Goal: Find contact information: Find contact information

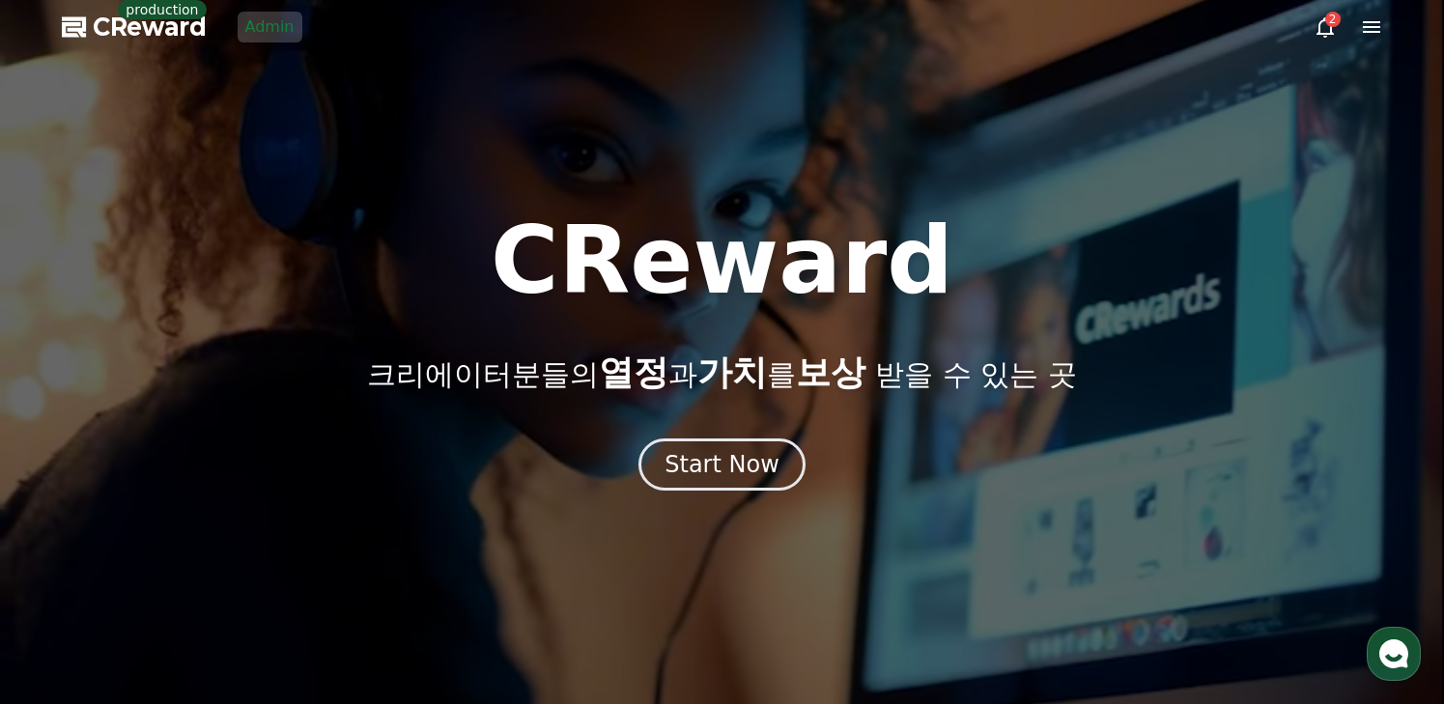
click at [287, 29] on link "Admin" at bounding box center [270, 27] width 65 height 31
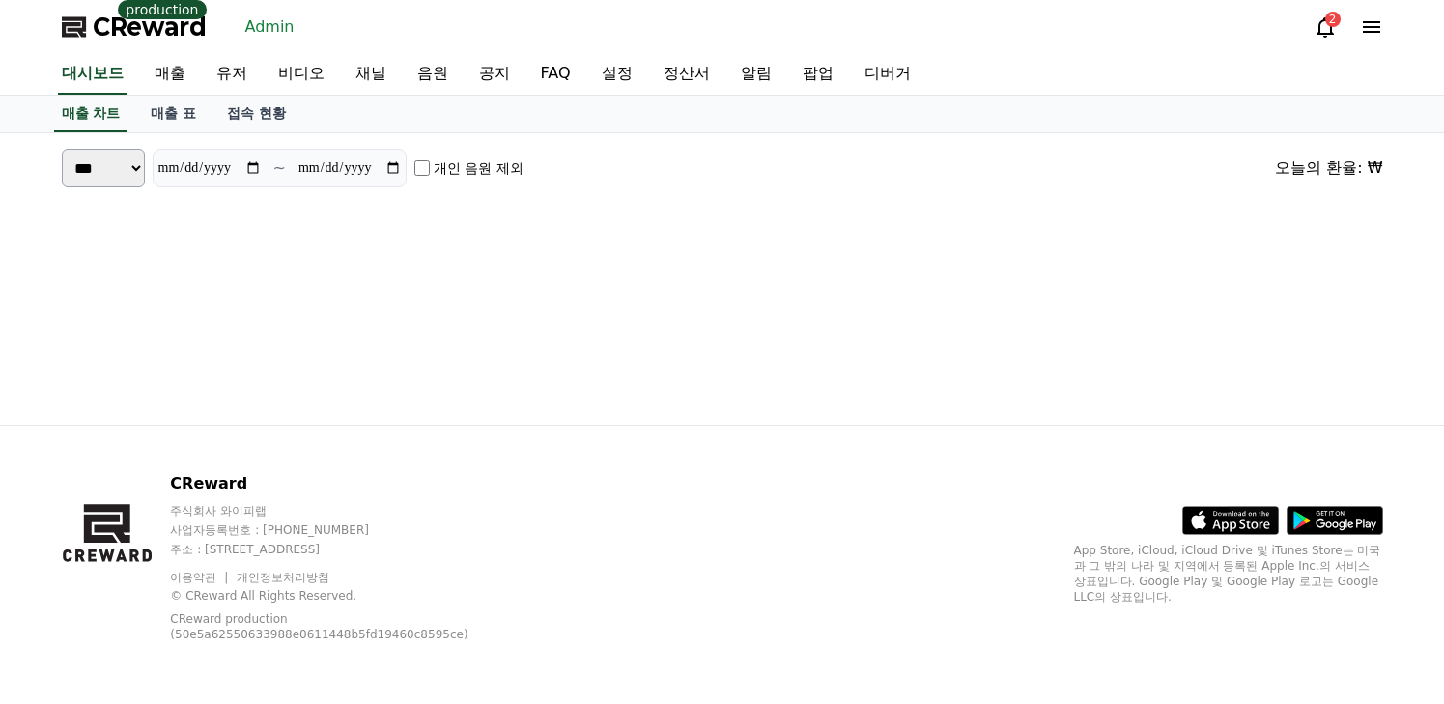
click at [190, 35] on span "CReward" at bounding box center [150, 27] width 114 height 31
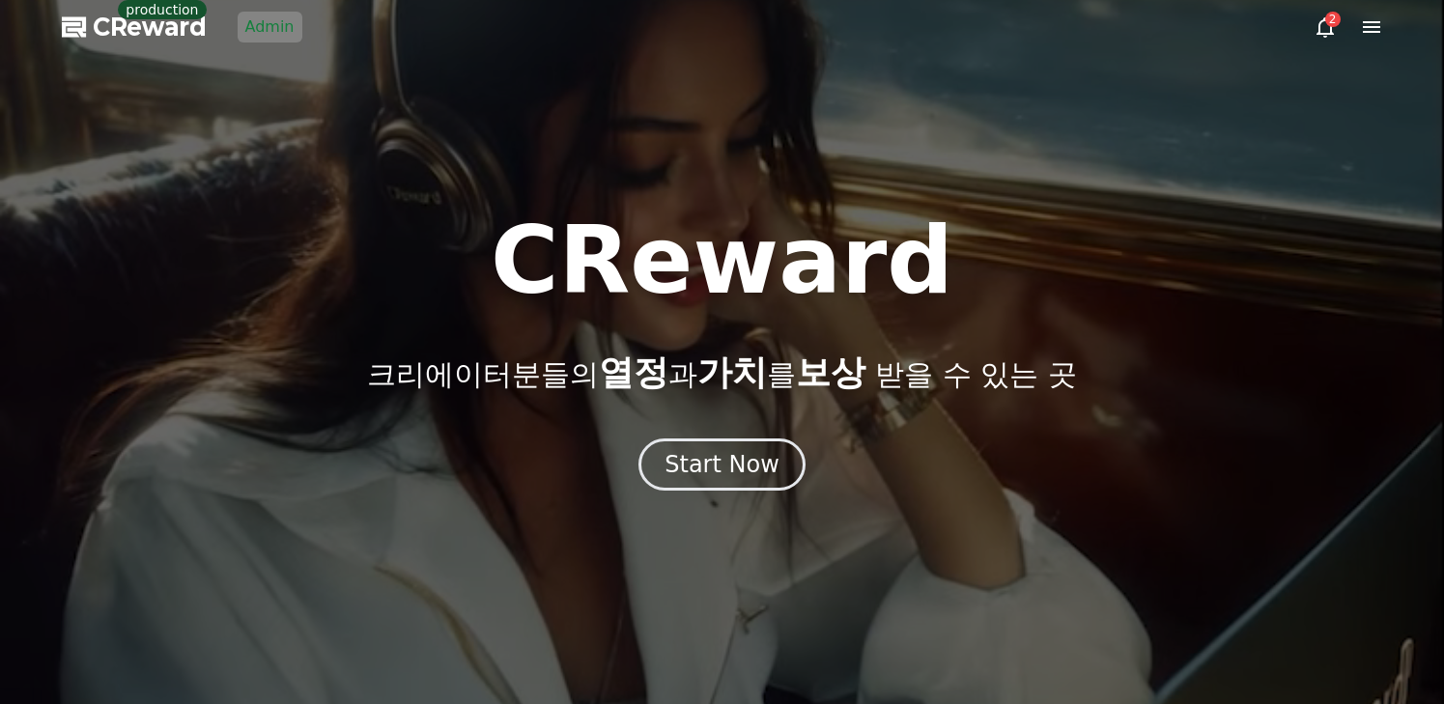
drag, startPoint x: 685, startPoint y: 482, endPoint x: 667, endPoint y: 473, distance: 20.3
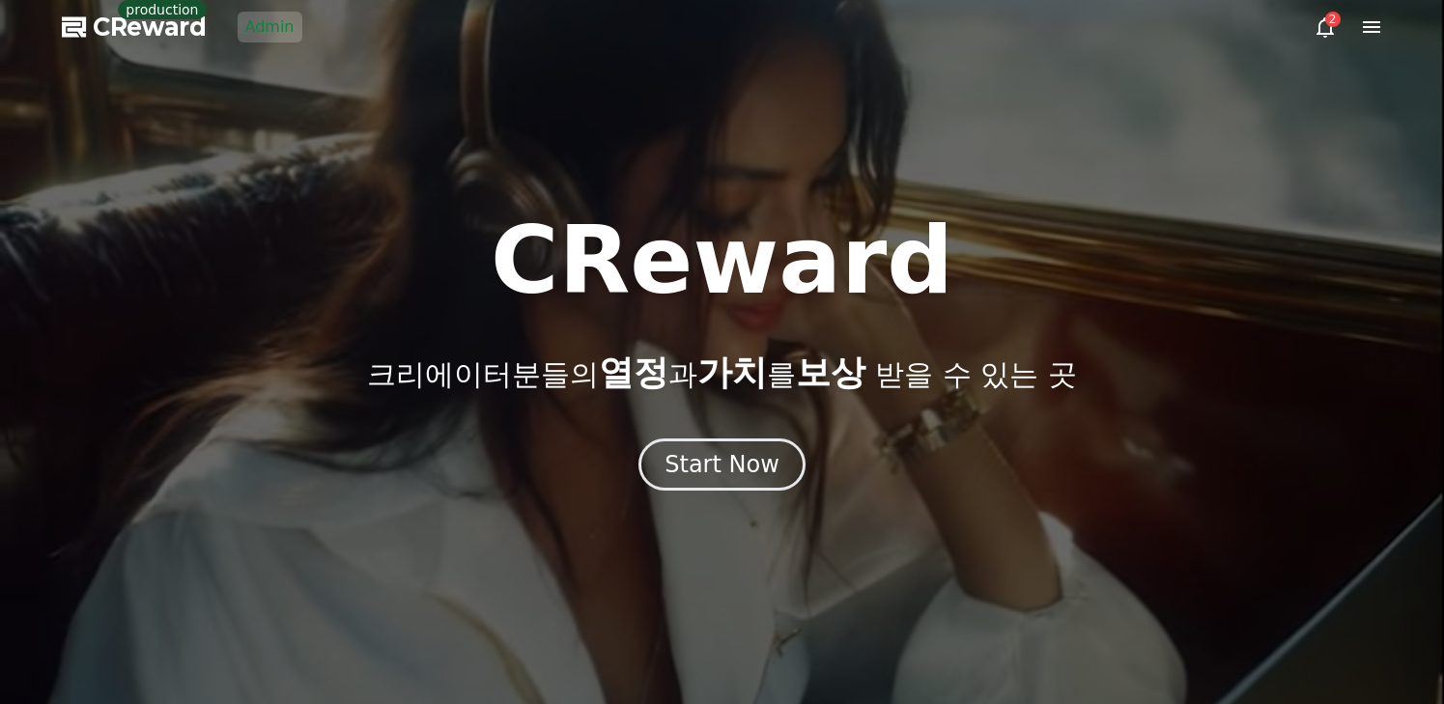
click at [685, 483] on button "Start Now" at bounding box center [722, 465] width 167 height 52
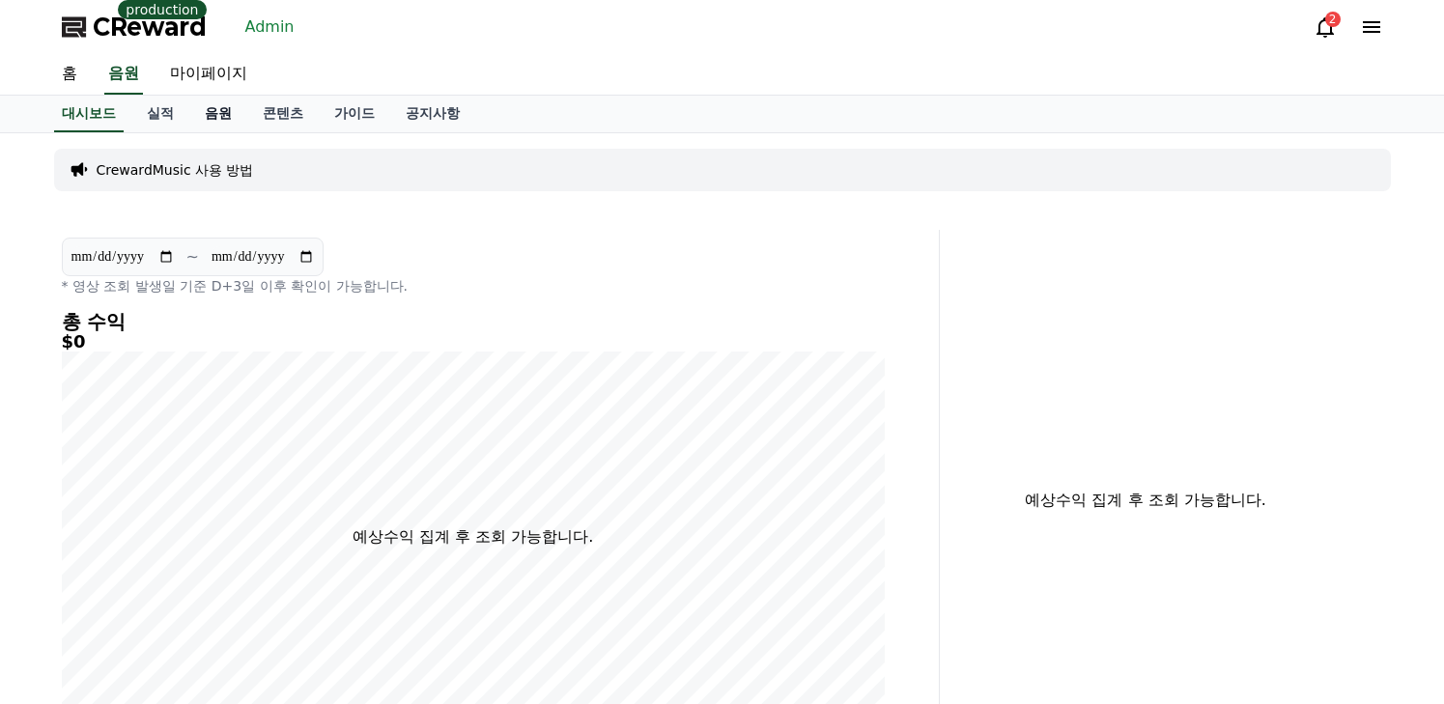
click at [220, 111] on link "음원" at bounding box center [218, 114] width 58 height 37
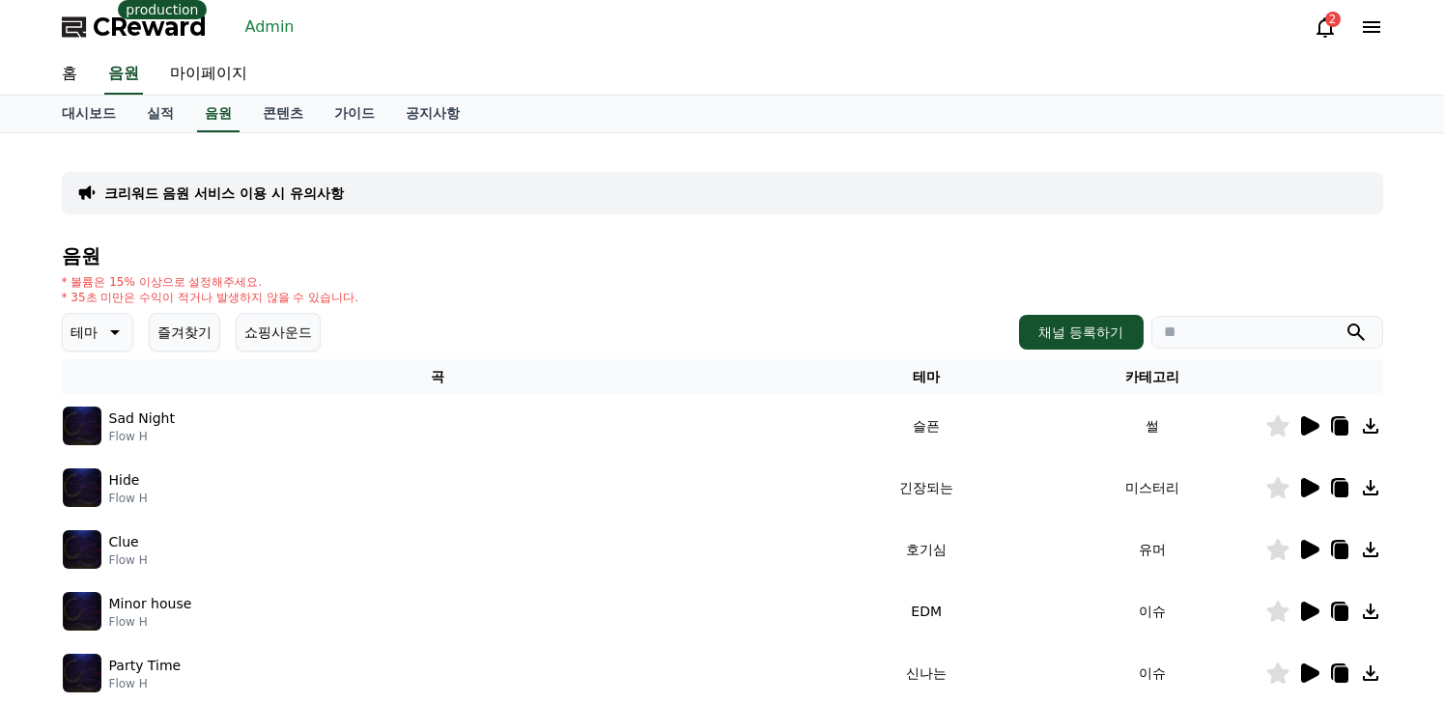
click at [260, 181] on div "크리워드 음원 서비스 이용 시 유의사항" at bounding box center [723, 193] width 1322 height 43
click at [273, 208] on div "크리워드 음원 서비스 이용 시 유의사항" at bounding box center [723, 193] width 1322 height 43
click at [273, 200] on p "크리워드 음원 서비스 이용 시 유의사항" at bounding box center [224, 193] width 240 height 19
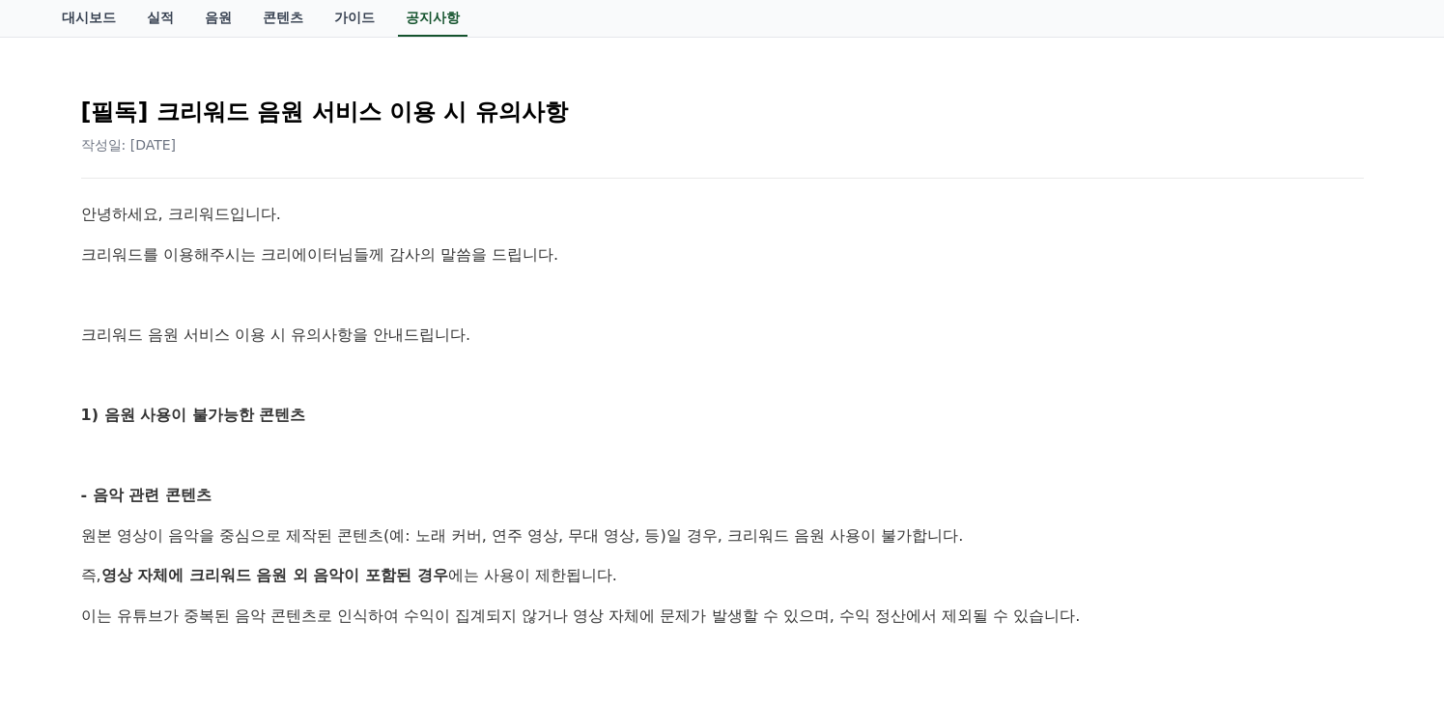
scroll to position [483, 0]
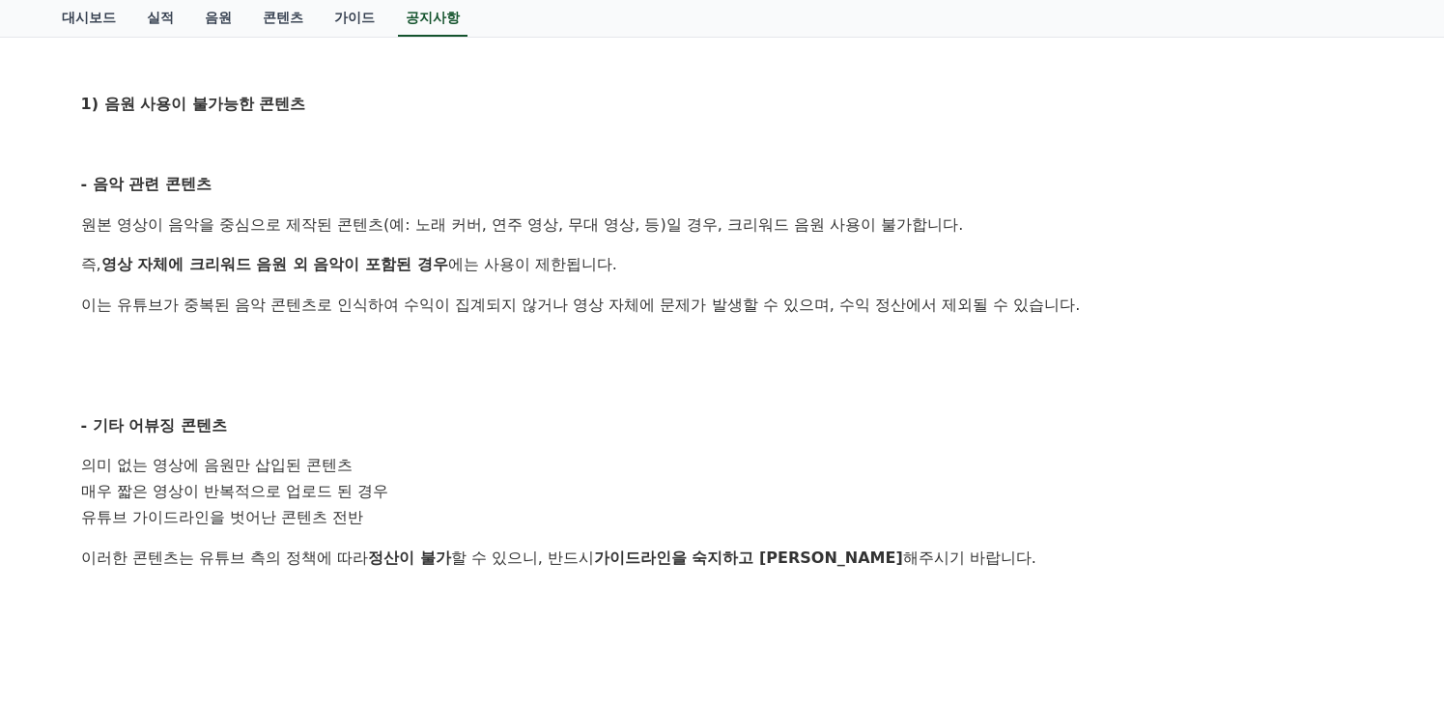
click at [498, 429] on p "- 기타 어뷰징 콘텐츠" at bounding box center [722, 426] width 1283 height 25
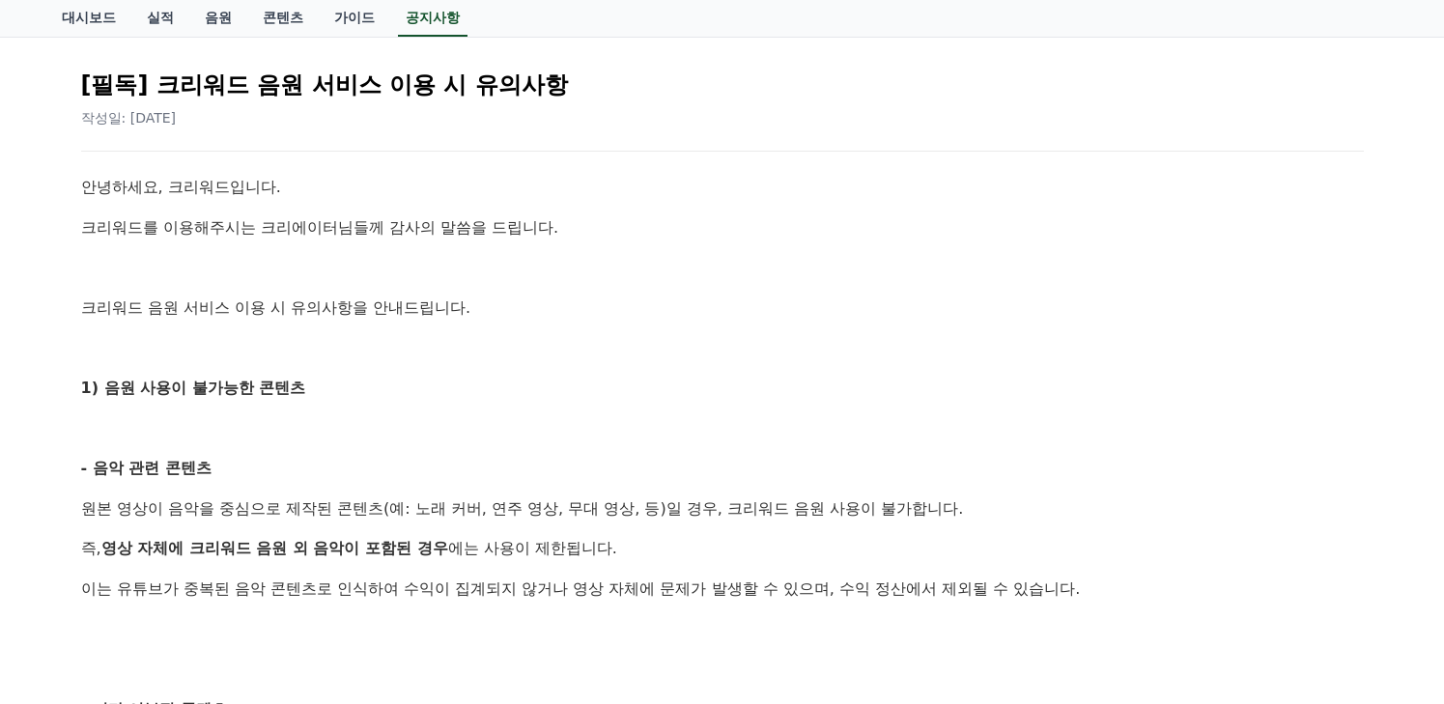
scroll to position [0, 0]
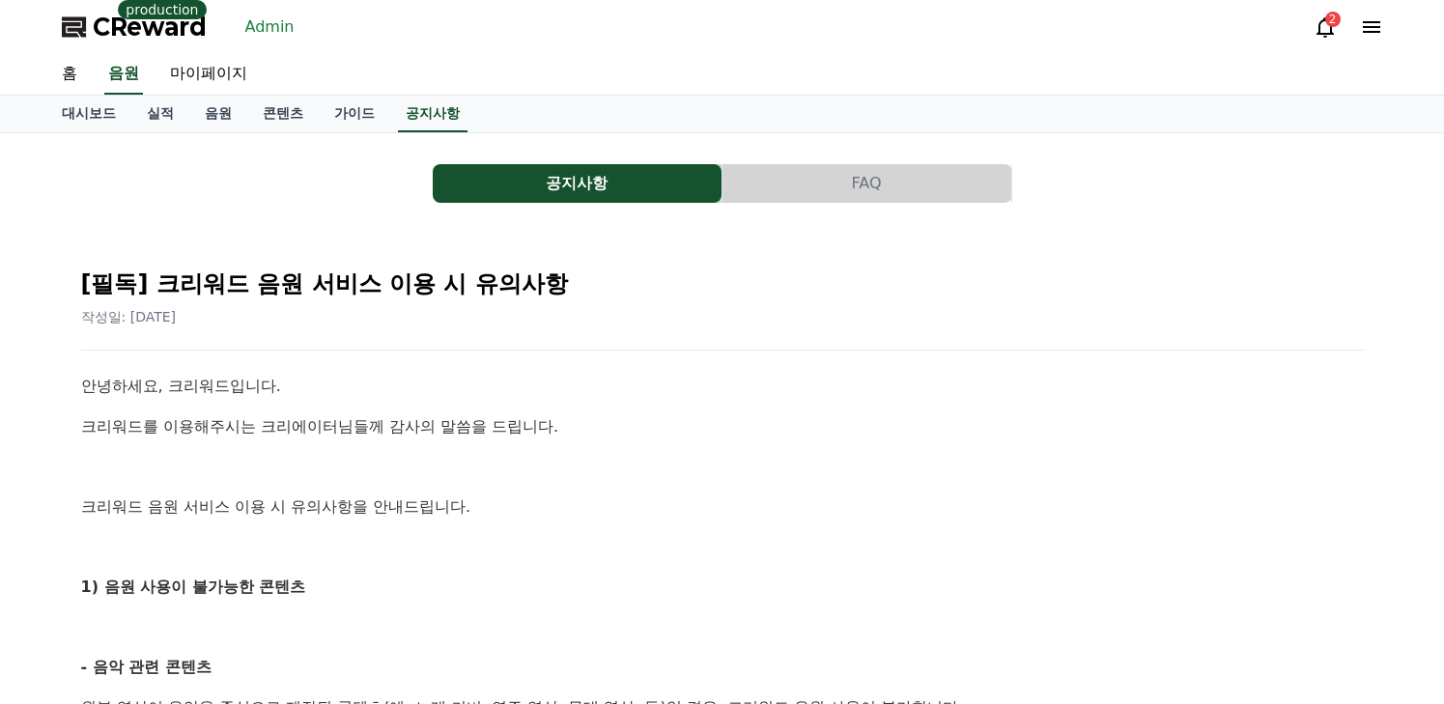
click at [276, 32] on link "Admin" at bounding box center [270, 27] width 65 height 31
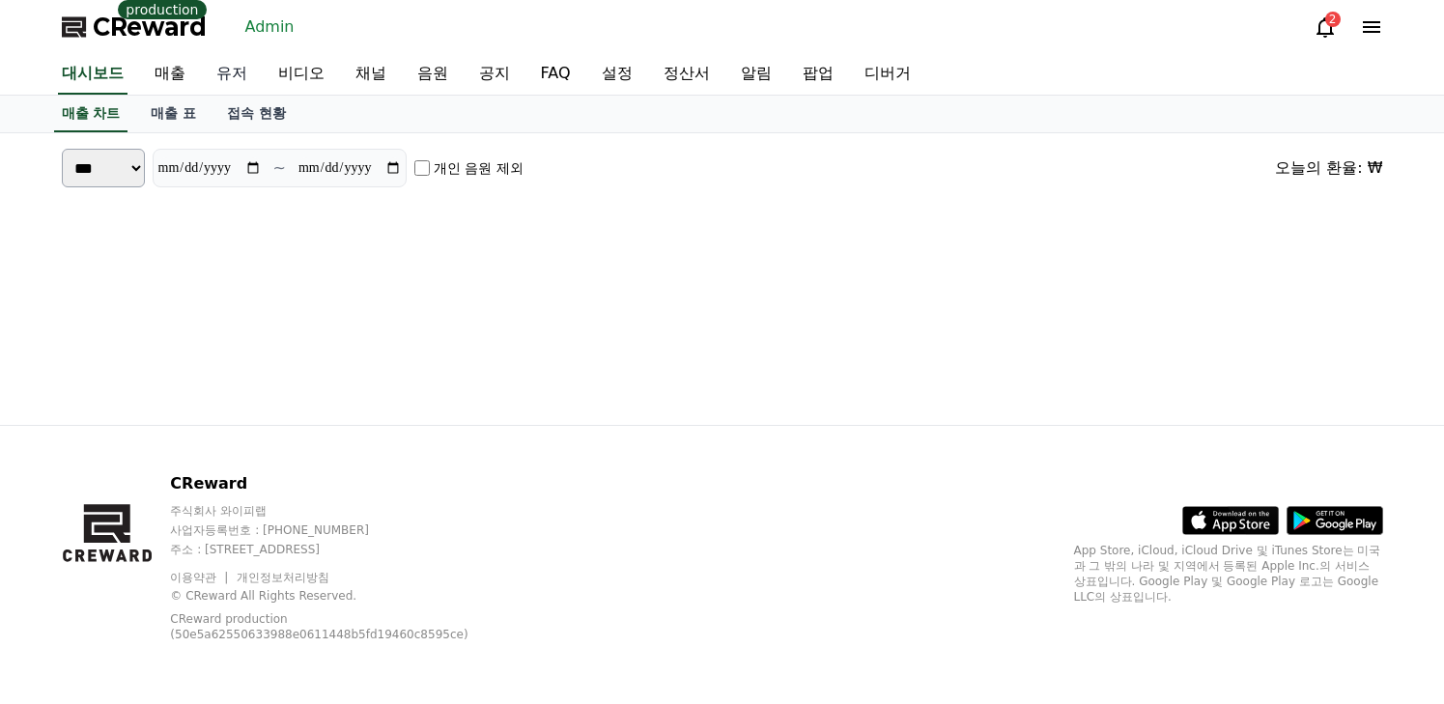
click at [250, 80] on link "유저" at bounding box center [232, 74] width 62 height 41
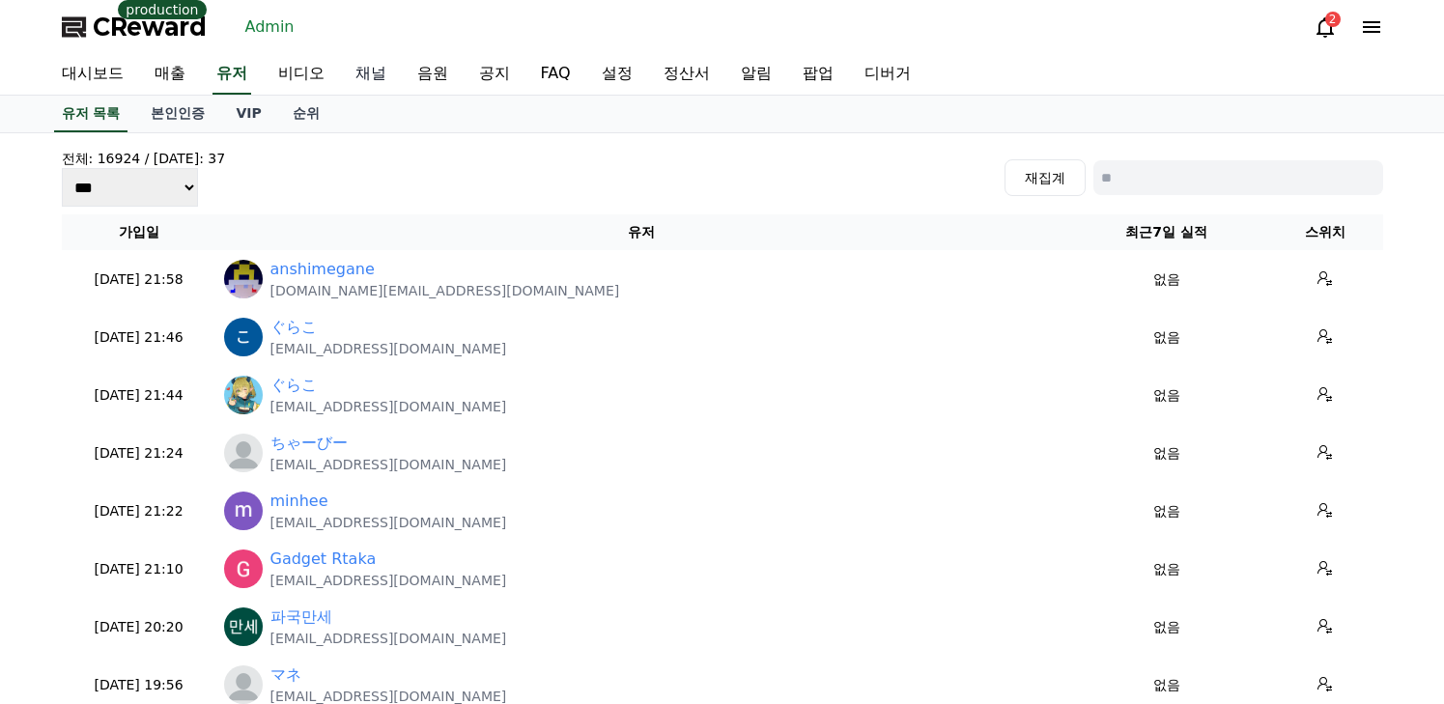
click at [368, 69] on link "채널" at bounding box center [371, 74] width 62 height 41
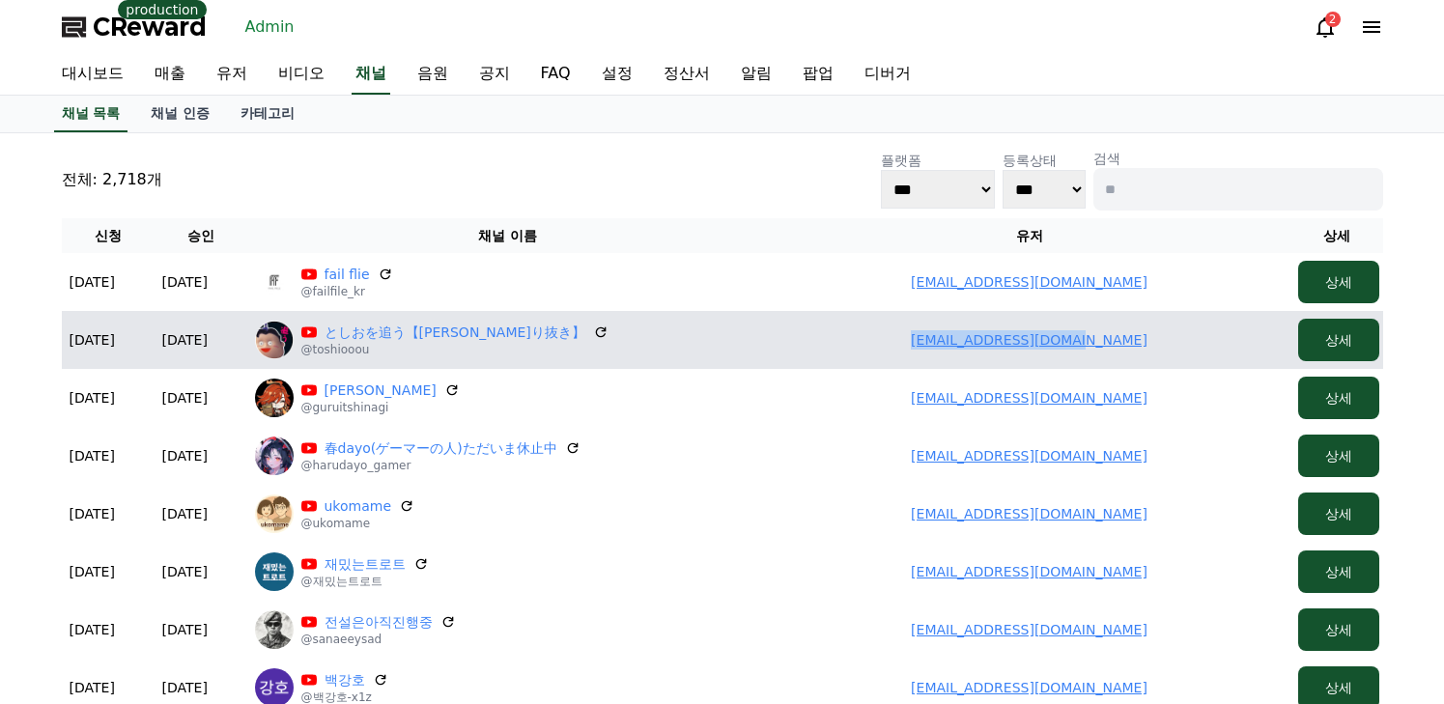
drag, startPoint x: 933, startPoint y: 341, endPoint x: 1158, endPoint y: 340, distance: 225.1
click at [1158, 340] on td "[EMAIL_ADDRESS][DOMAIN_NAME]" at bounding box center [1030, 340] width 522 height 58
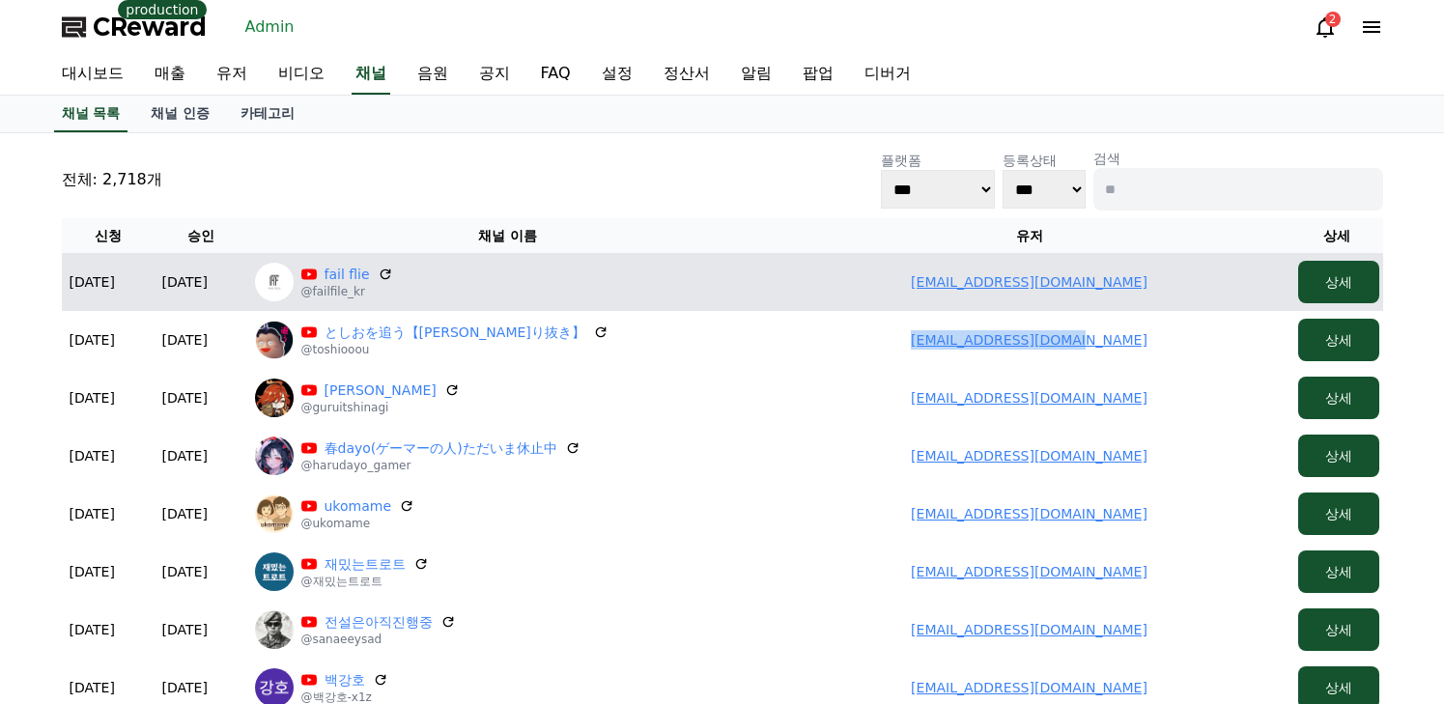
copy link "[EMAIL_ADDRESS][DOMAIN_NAME]"
